Goal: Task Accomplishment & Management: Manage account settings

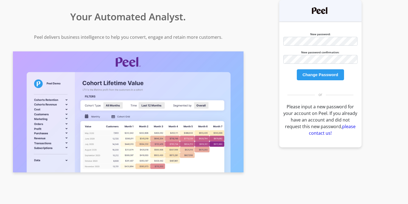
click at [324, 76] on button "Change Password" at bounding box center [320, 74] width 47 height 11
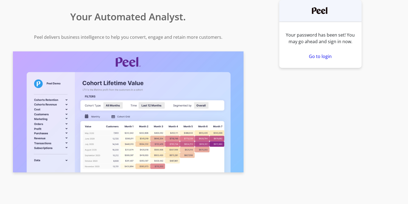
click at [325, 57] on link "Go to login" at bounding box center [320, 56] width 23 height 6
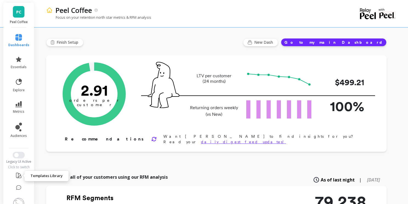
scroll to position [7, 0]
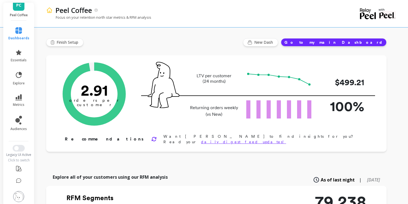
click at [18, 196] on img at bounding box center [18, 196] width 11 height 11
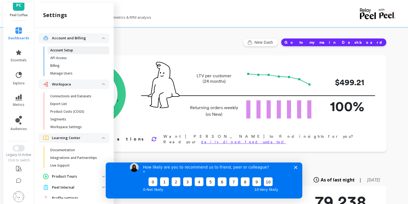
scroll to position [0, 0]
click at [66, 52] on p "Account Setup" at bounding box center [61, 50] width 23 height 4
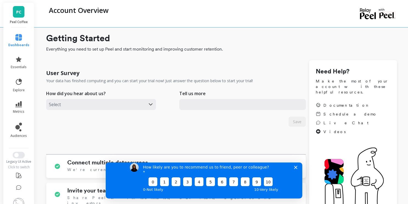
click at [20, 23] on p "Peel Coffee" at bounding box center [19, 22] width 20 height 4
